Goal: Task Accomplishment & Management: Manage account settings

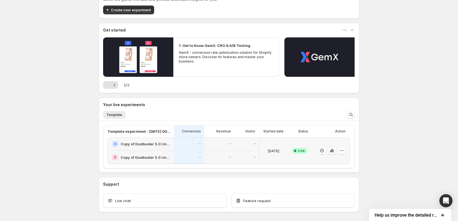
scroll to position [48, 0]
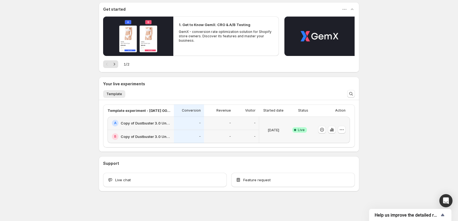
click at [182, 130] on div "-" at bounding box center [189, 136] width 30 height 13
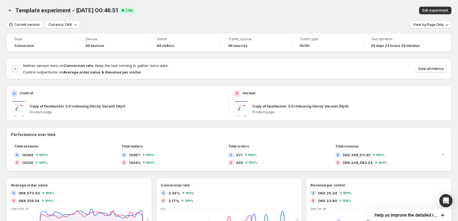
click at [428, 69] on span "View all metrics" at bounding box center [431, 69] width 26 height 4
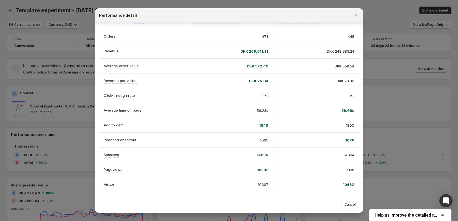
scroll to position [29, 0]
drag, startPoint x: 305, startPoint y: 77, endPoint x: 367, endPoint y: 113, distance: 72.2
drag, startPoint x: 301, startPoint y: 82, endPoint x: 361, endPoint y: 120, distance: 70.0
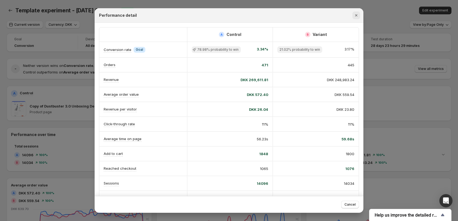
click at [357, 16] on icon "Close" at bounding box center [356, 15] width 2 height 2
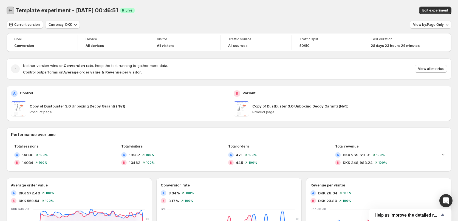
click at [7, 10] on button "Back" at bounding box center [11, 11] width 8 height 8
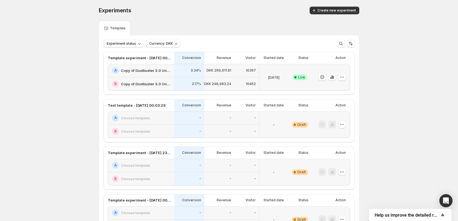
scroll to position [27, 0]
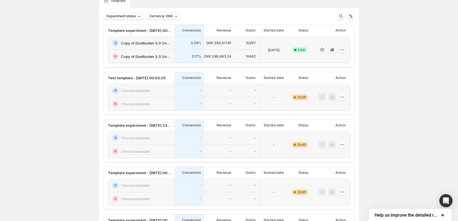
click at [342, 50] on icon "button" at bounding box center [341, 49] width 5 height 5
click at [336, 80] on span "End experiment" at bounding box center [333, 80] width 27 height 4
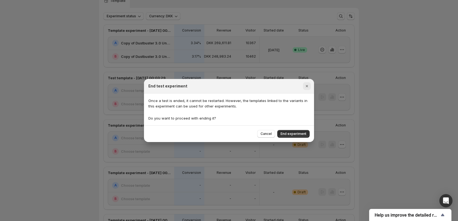
click at [309, 86] on icon "Close" at bounding box center [306, 85] width 5 height 5
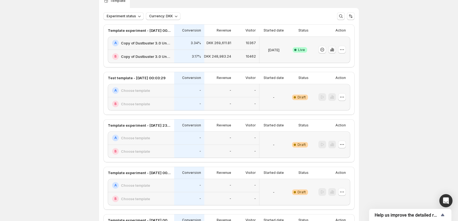
click at [333, 50] on icon "button" at bounding box center [332, 50] width 1 height 4
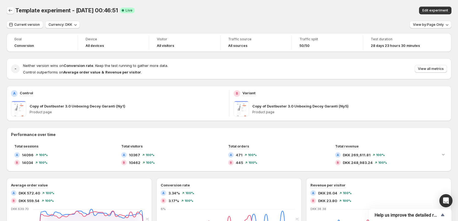
click at [10, 11] on icon "Back" at bounding box center [10, 10] width 5 height 5
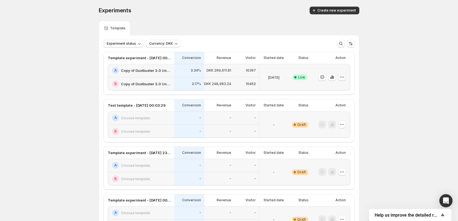
click at [345, 77] on icon "button" at bounding box center [341, 76] width 5 height 5
click at [336, 108] on span "End experiment" at bounding box center [333, 107] width 27 height 4
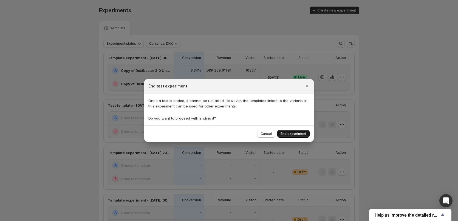
click at [295, 132] on button "End experiment" at bounding box center [293, 134] width 32 height 8
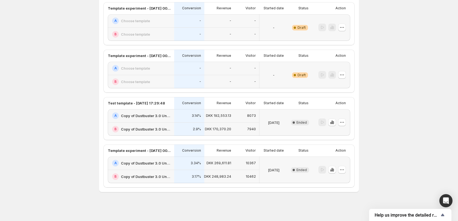
scroll to position [193, 0]
